Goal: Check status: Check status

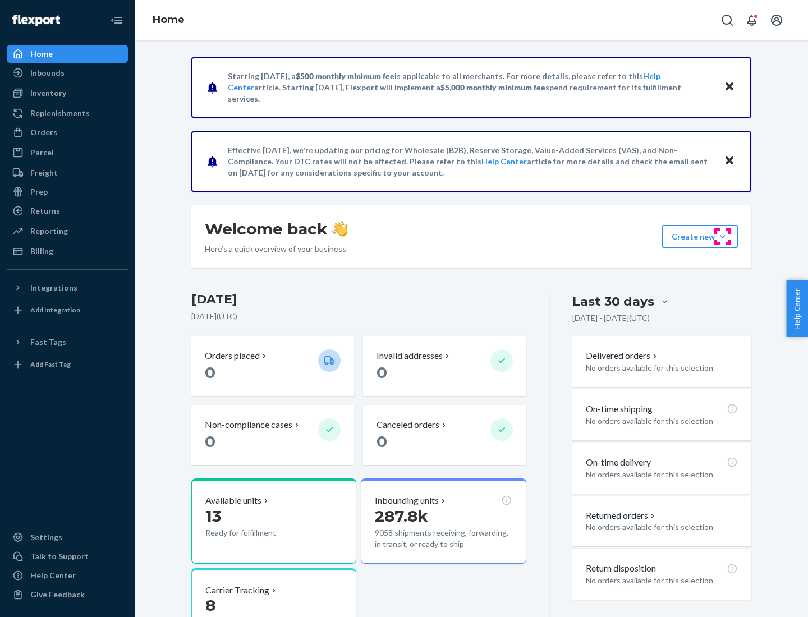
click at [723, 237] on button "Create new Create new inbound Create new order Create new product" at bounding box center [700, 237] width 76 height 22
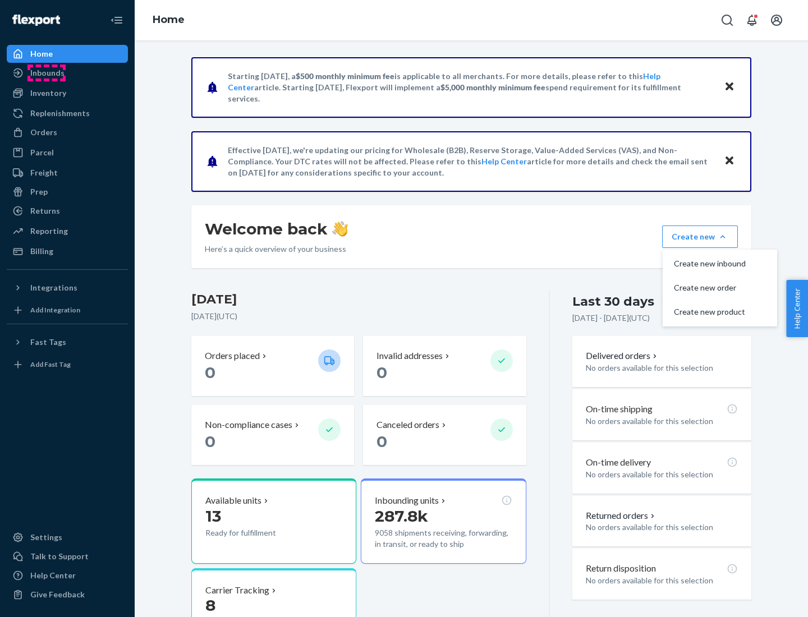
click at [47, 73] on div "Inbounds" at bounding box center [47, 72] width 34 height 11
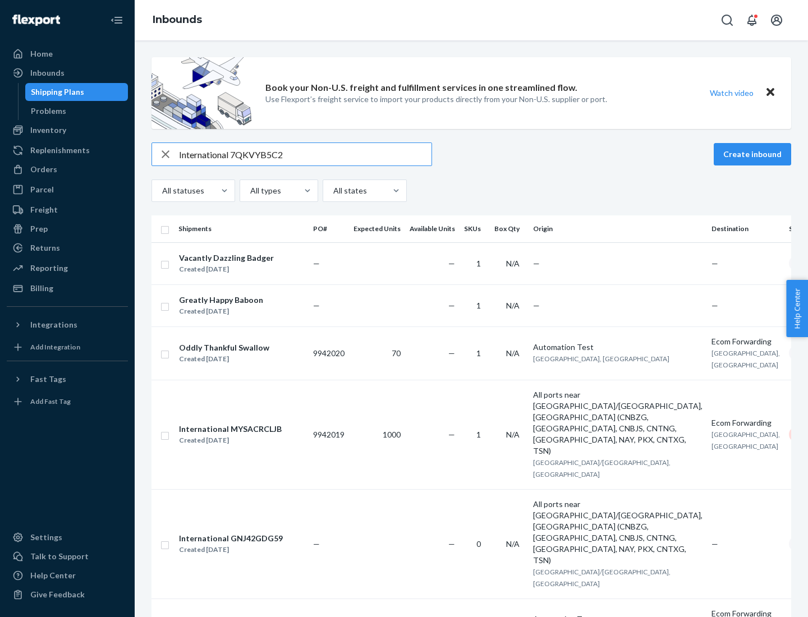
type input "International 7QKVYB5C29"
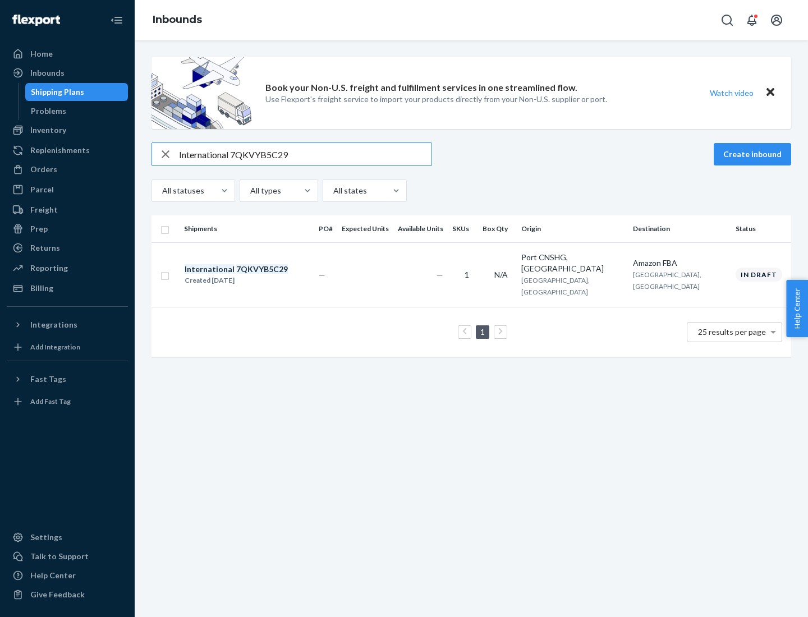
click at [255, 275] on div "Created [DATE]" at bounding box center [236, 280] width 103 height 11
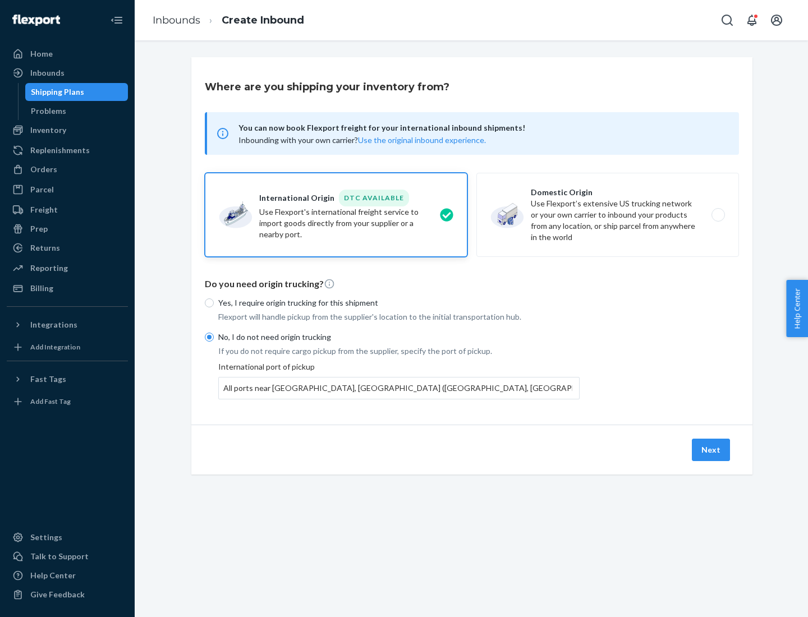
click at [712, 450] on button "Next" at bounding box center [711, 450] width 38 height 22
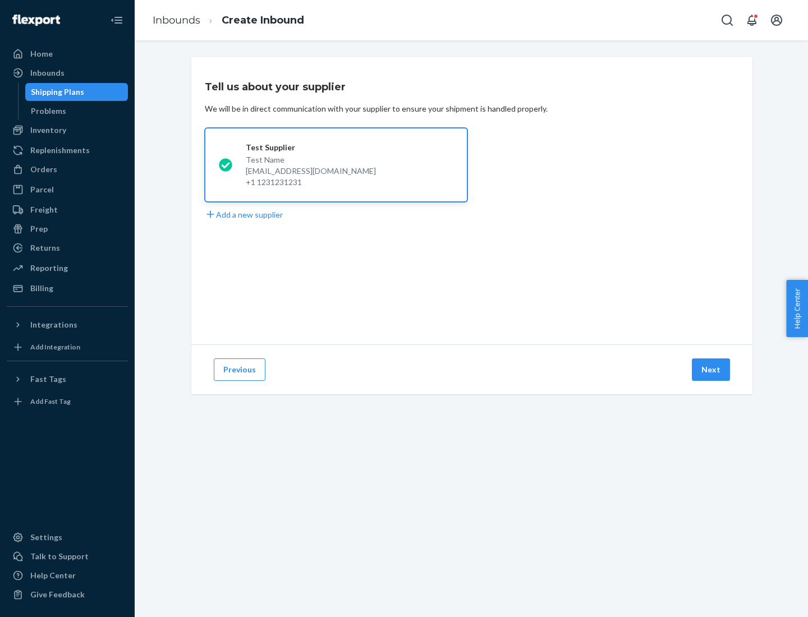
click at [712, 370] on button "Next" at bounding box center [711, 370] width 38 height 22
